Goal: Task Accomplishment & Management: Use online tool/utility

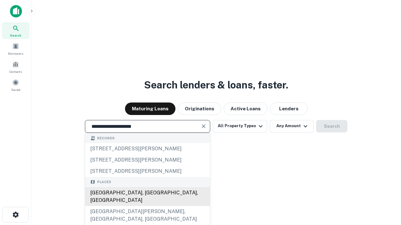
click at [147, 206] on div "[GEOGRAPHIC_DATA], [GEOGRAPHIC_DATA], [GEOGRAPHIC_DATA]" at bounding box center [147, 197] width 125 height 19
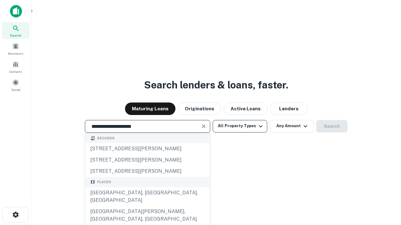
type input "**********"
click at [240, 126] on button "All Property Types" at bounding box center [240, 126] width 54 height 13
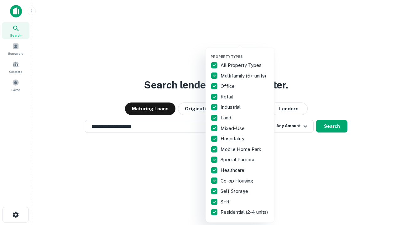
click at [245, 53] on button "button" at bounding box center [244, 53] width 69 height 0
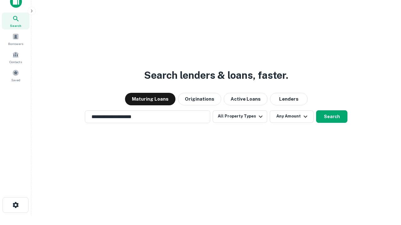
scroll to position [4, 75]
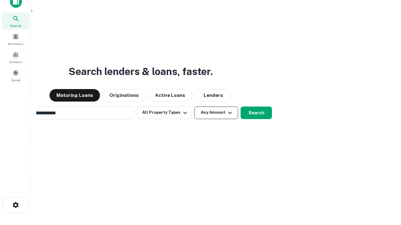
click at [194, 107] on button "Any Amount" at bounding box center [216, 113] width 44 height 13
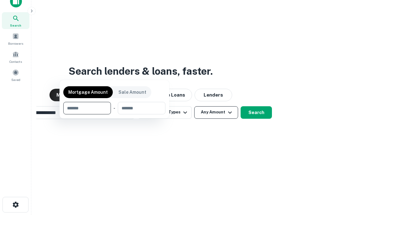
scroll to position [45, 177]
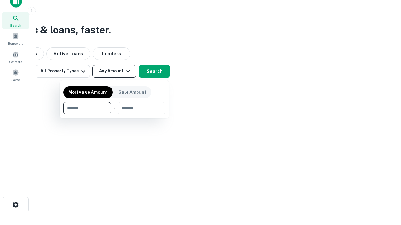
type input "*******"
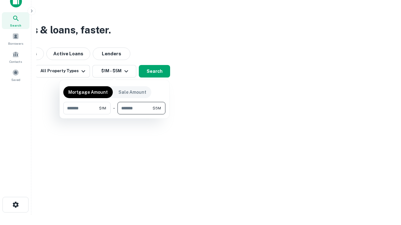
type input "*******"
click at [114, 115] on button "button" at bounding box center [114, 115] width 102 height 0
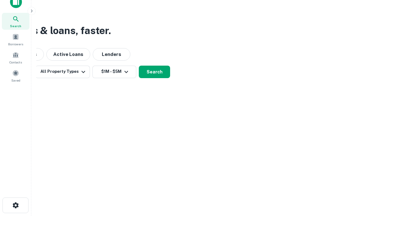
scroll to position [4, 116]
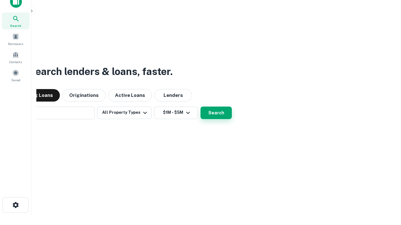
click at [200, 107] on button "Search" at bounding box center [215, 113] width 31 height 13
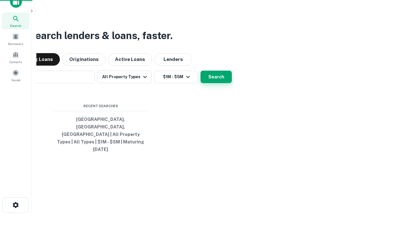
scroll to position [17, 177]
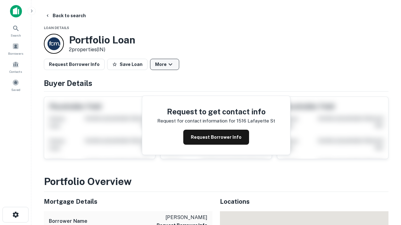
click at [164, 65] on button "More" at bounding box center [164, 64] width 29 height 11
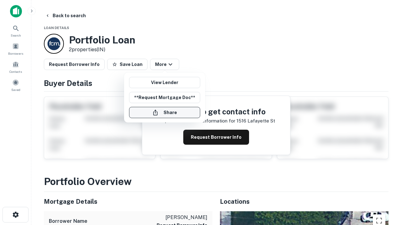
click at [164, 113] on button "Share" at bounding box center [164, 112] width 71 height 11
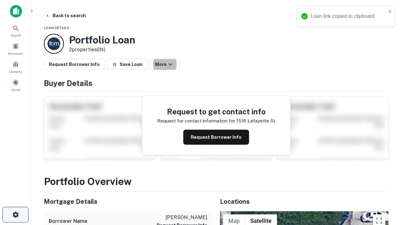
click at [15, 215] on icon "button" at bounding box center [16, 215] width 8 height 8
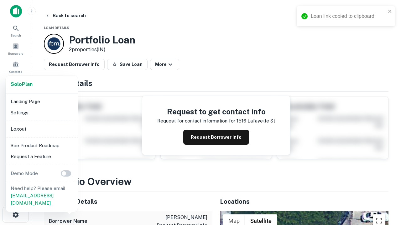
click at [41, 129] on li "Logout" at bounding box center [41, 129] width 67 height 11
